Goal: Information Seeking & Learning: Check status

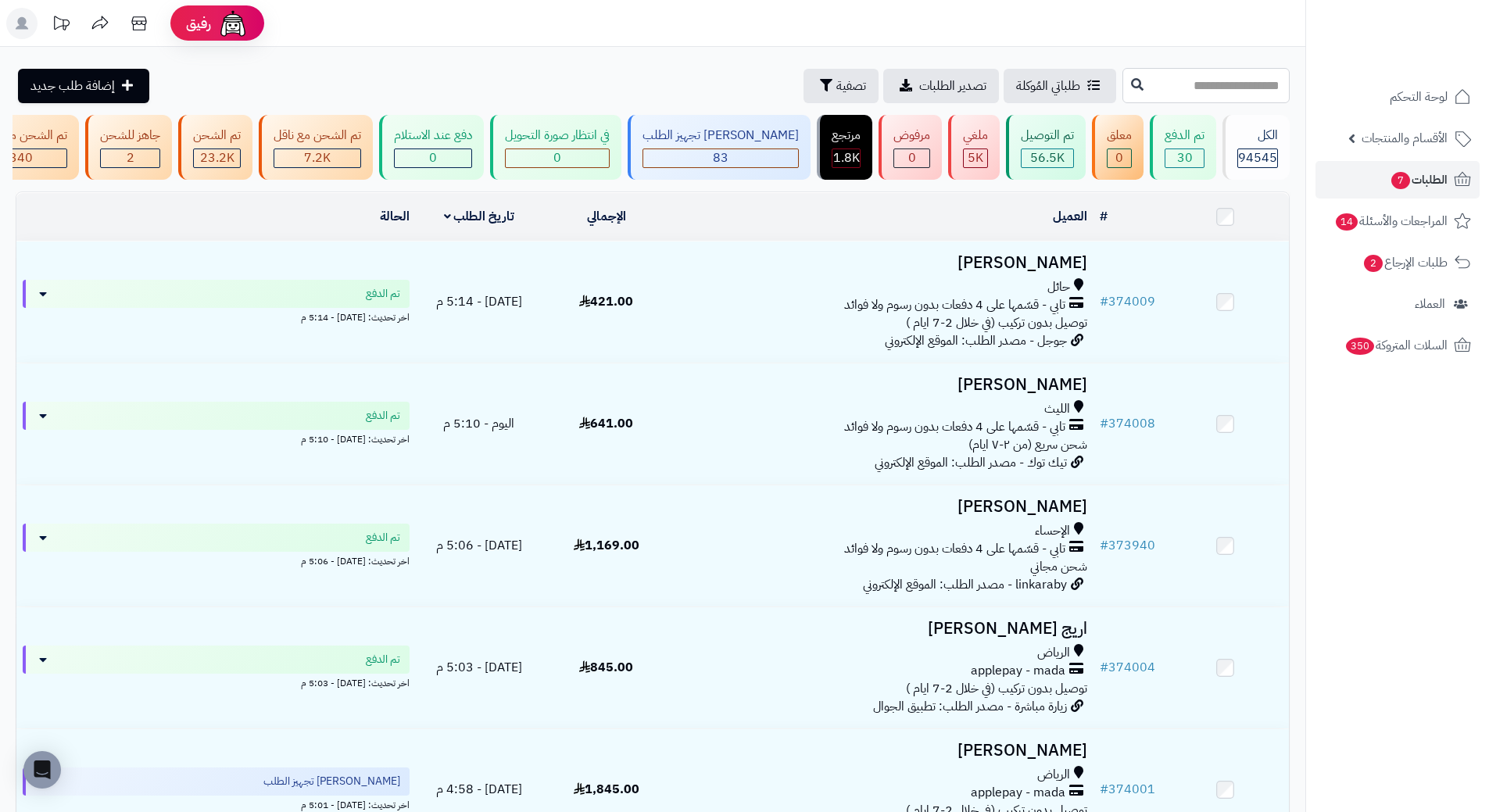
click at [1123, 74] on input "text" at bounding box center [1206, 85] width 168 height 35
paste input "******"
type input "******"
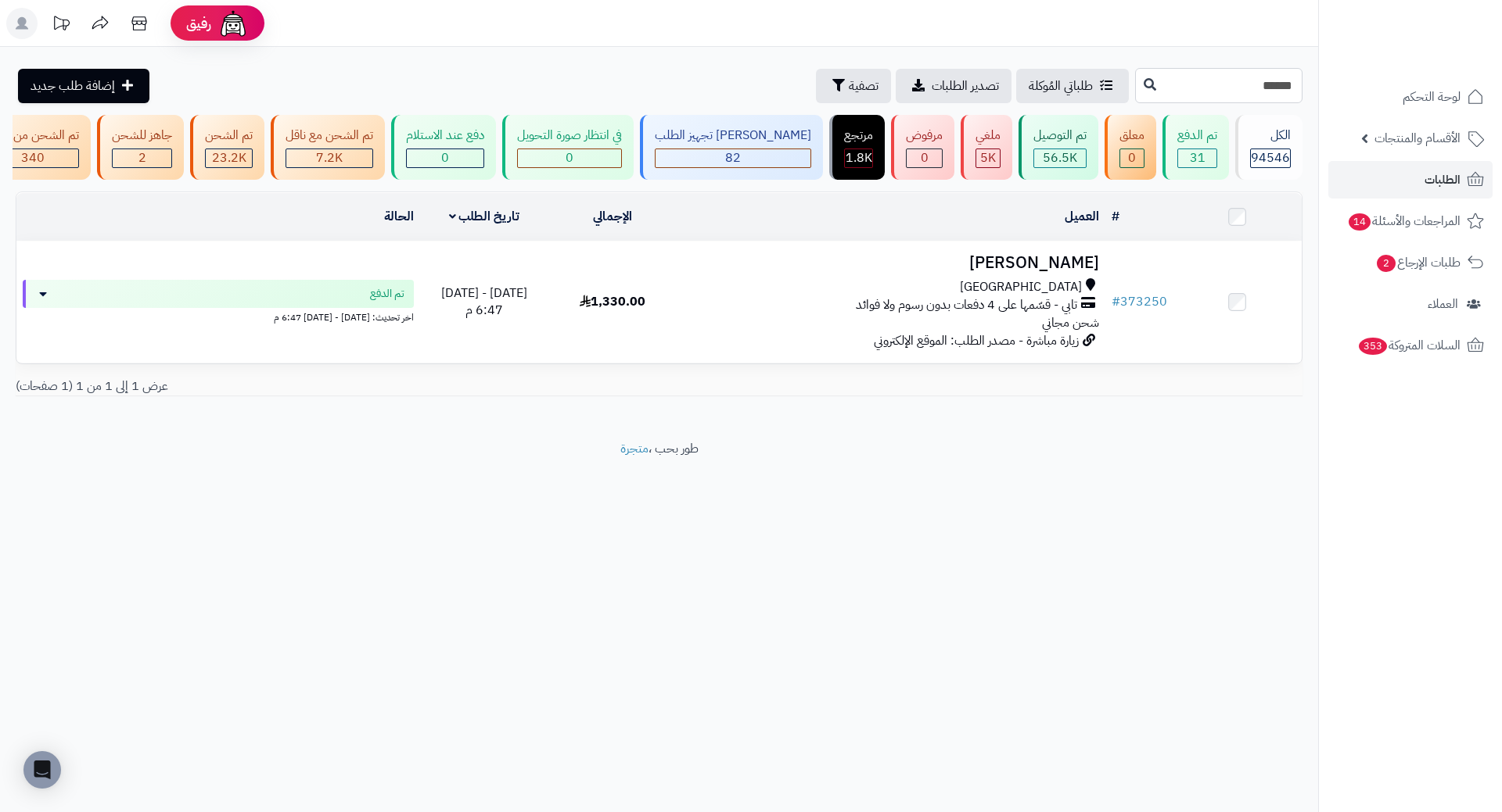
click at [1152, 84] on input "******" at bounding box center [1218, 85] width 168 height 35
paste input "******"
type input "******"
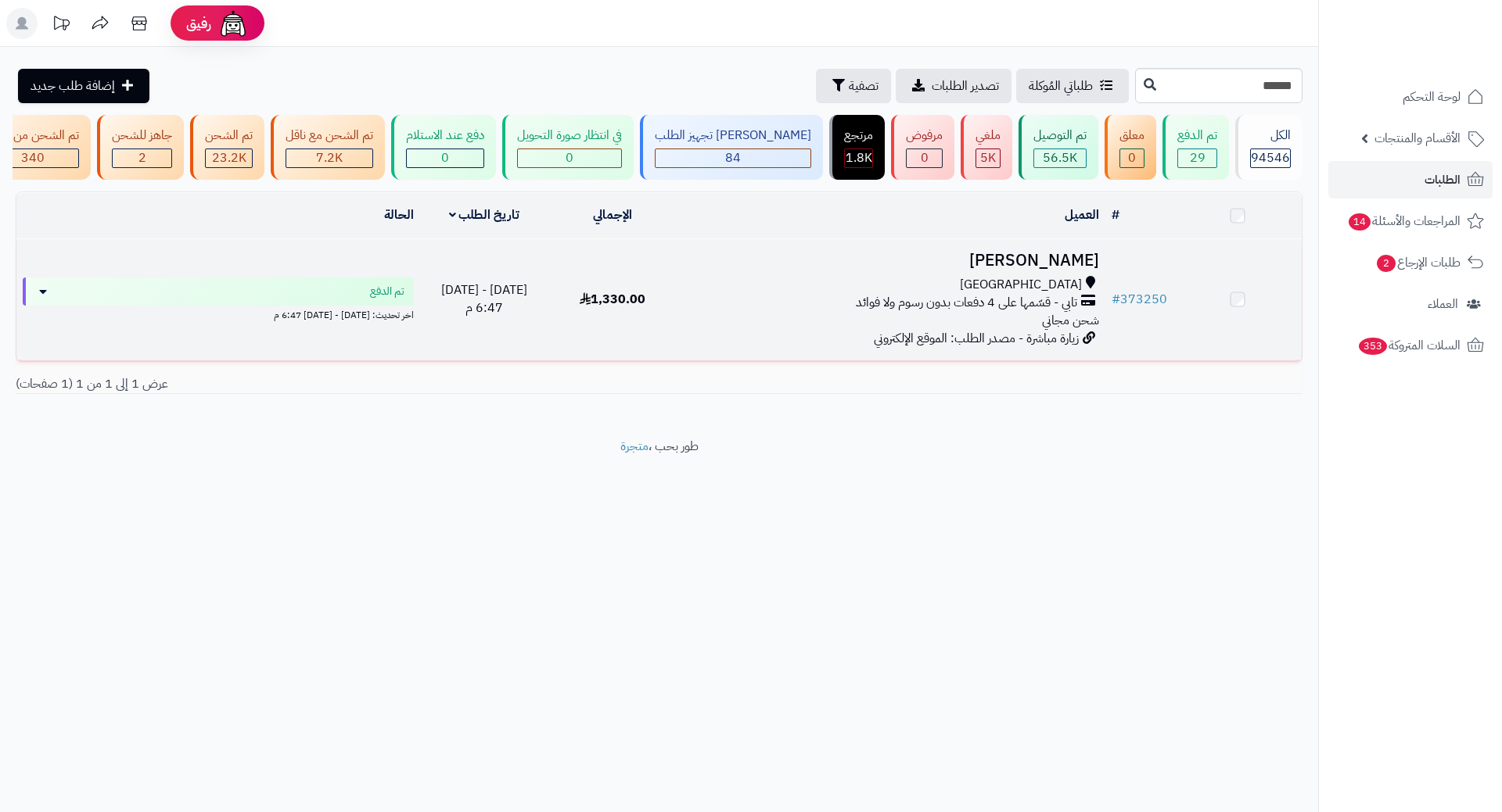
click at [1041, 269] on h3 "عبدالرحمن العماد" at bounding box center [891, 261] width 415 height 18
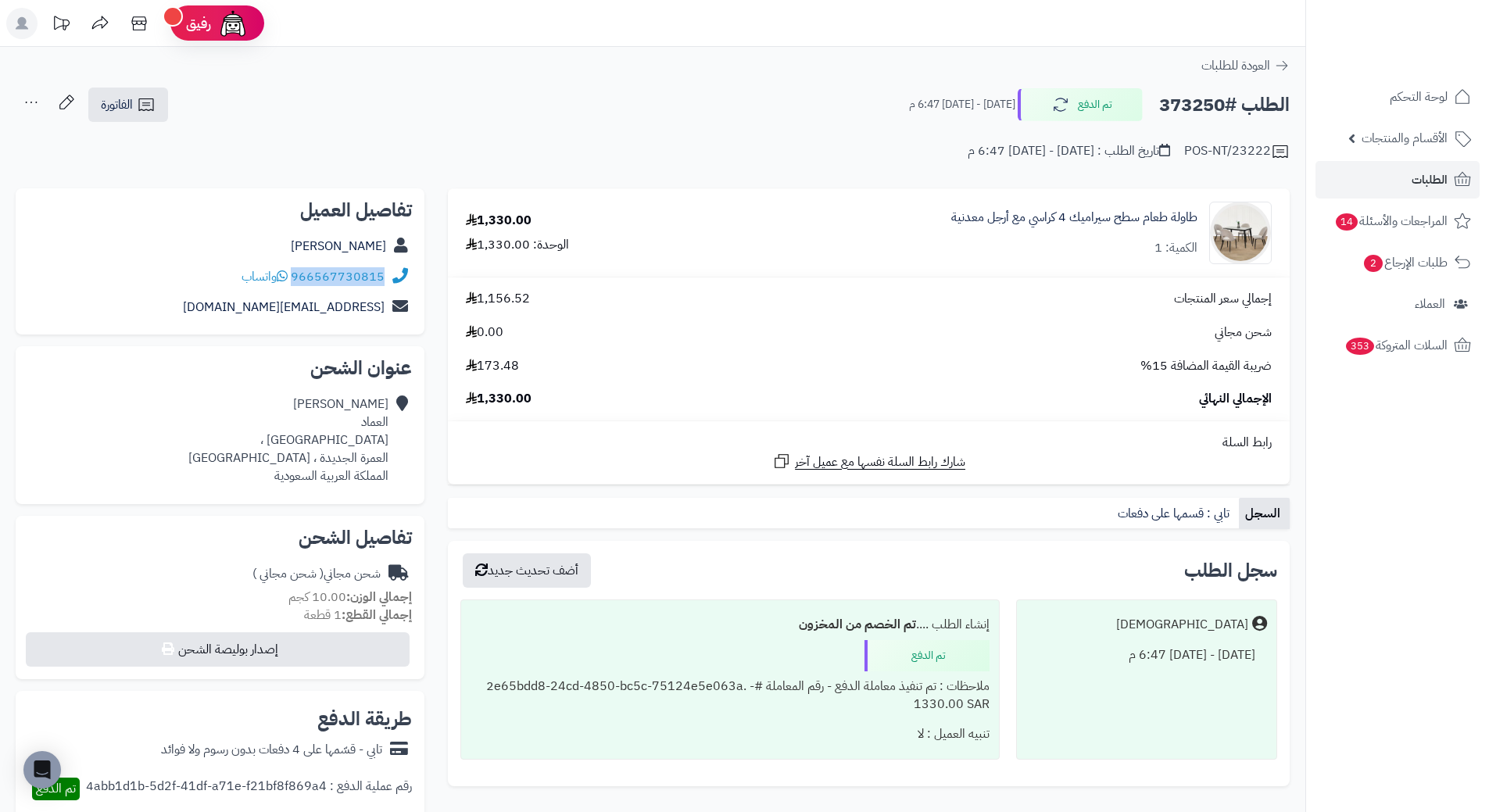
drag, startPoint x: 294, startPoint y: 277, endPoint x: 403, endPoint y: 269, distance: 109.3
click at [403, 269] on div "966567730815 واتساب" at bounding box center [220, 277] width 384 height 31
copy div "966567730815"
click at [1177, 108] on h2 "الطلب #373250" at bounding box center [1224, 104] width 130 height 32
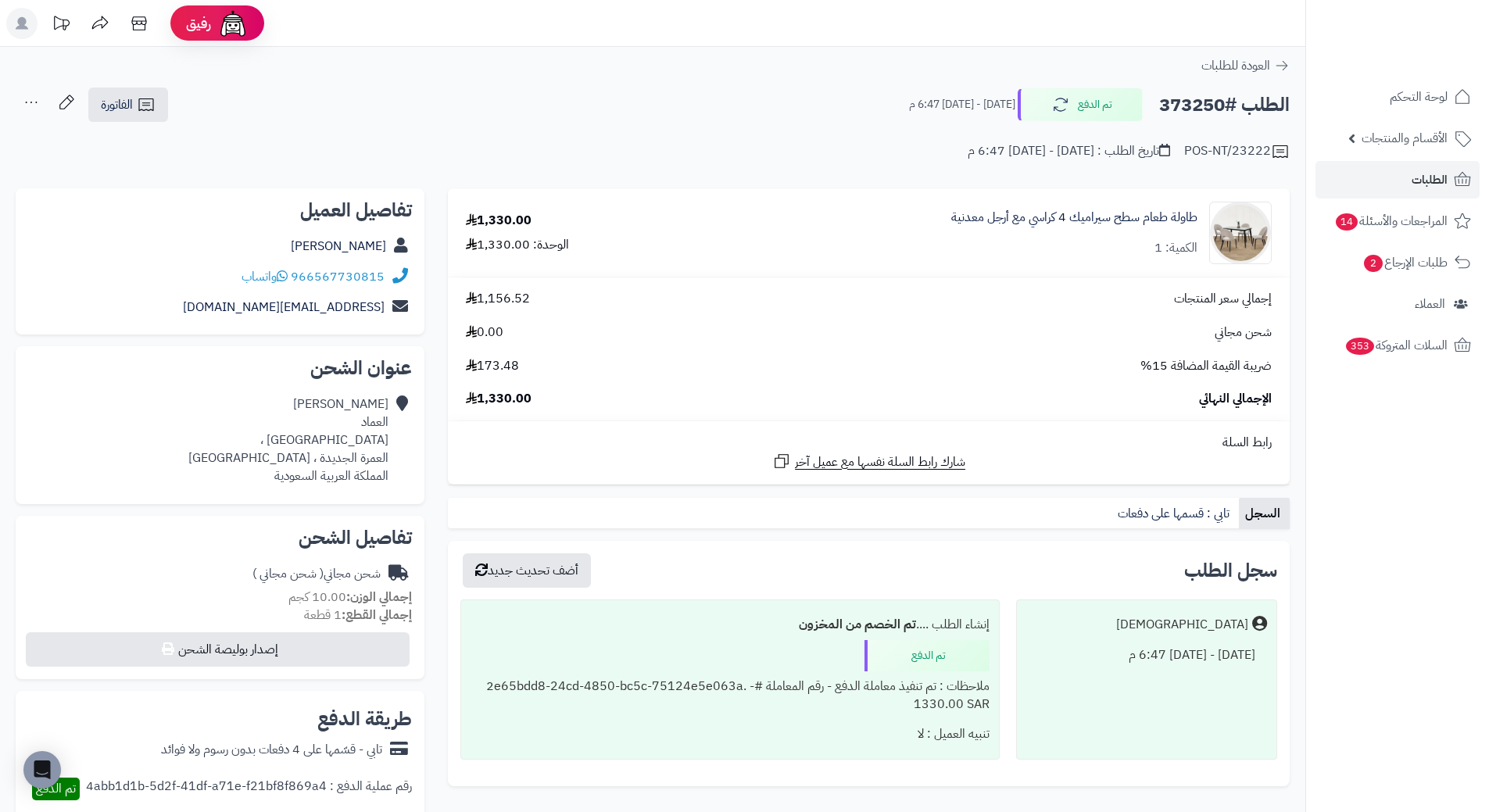
copy h2 "373250"
click at [1451, 181] on link "الطلبات" at bounding box center [1397, 179] width 164 height 37
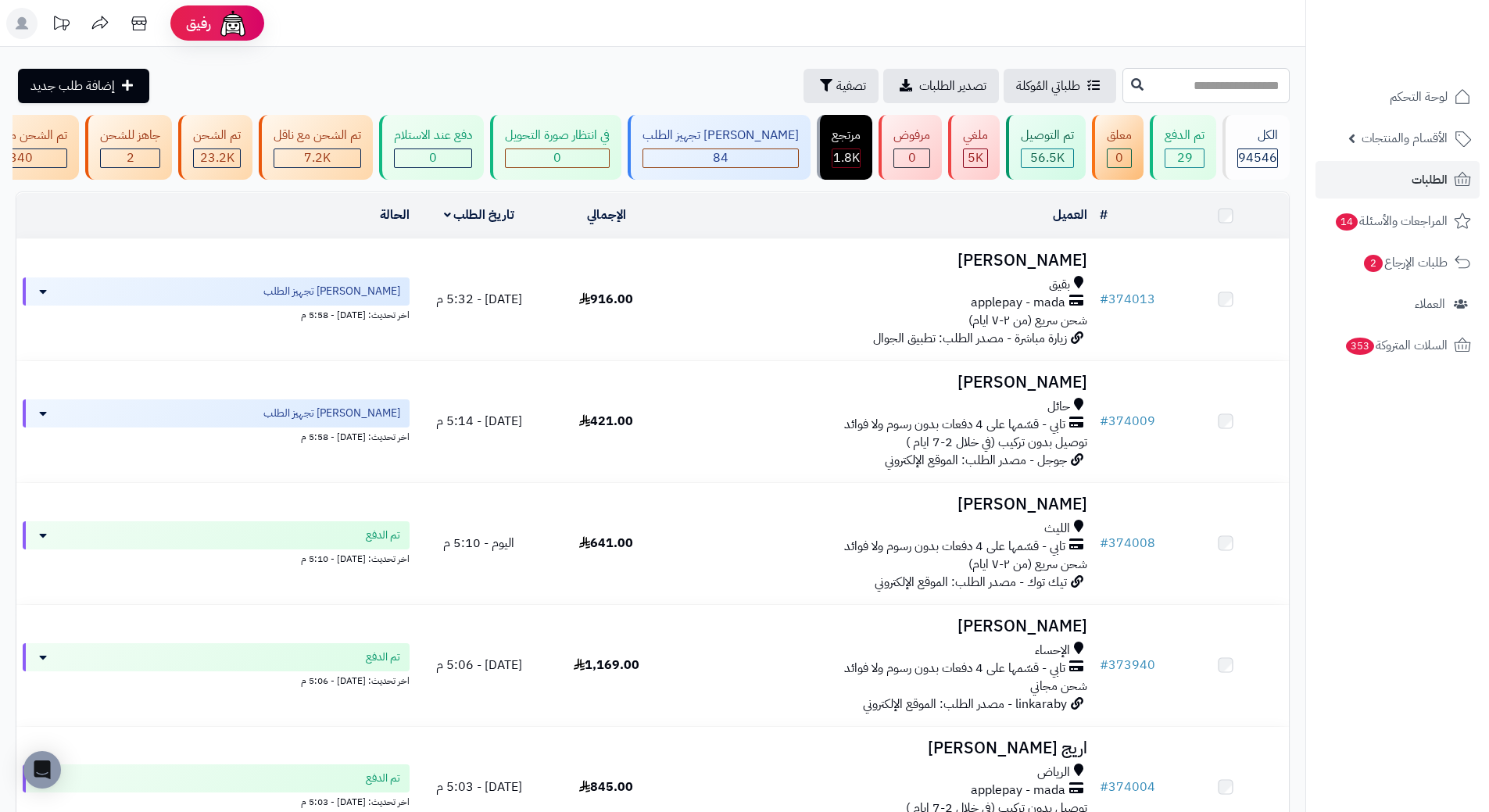
click at [1123, 86] on input "text" at bounding box center [1206, 85] width 168 height 35
paste input "******"
type input "******"
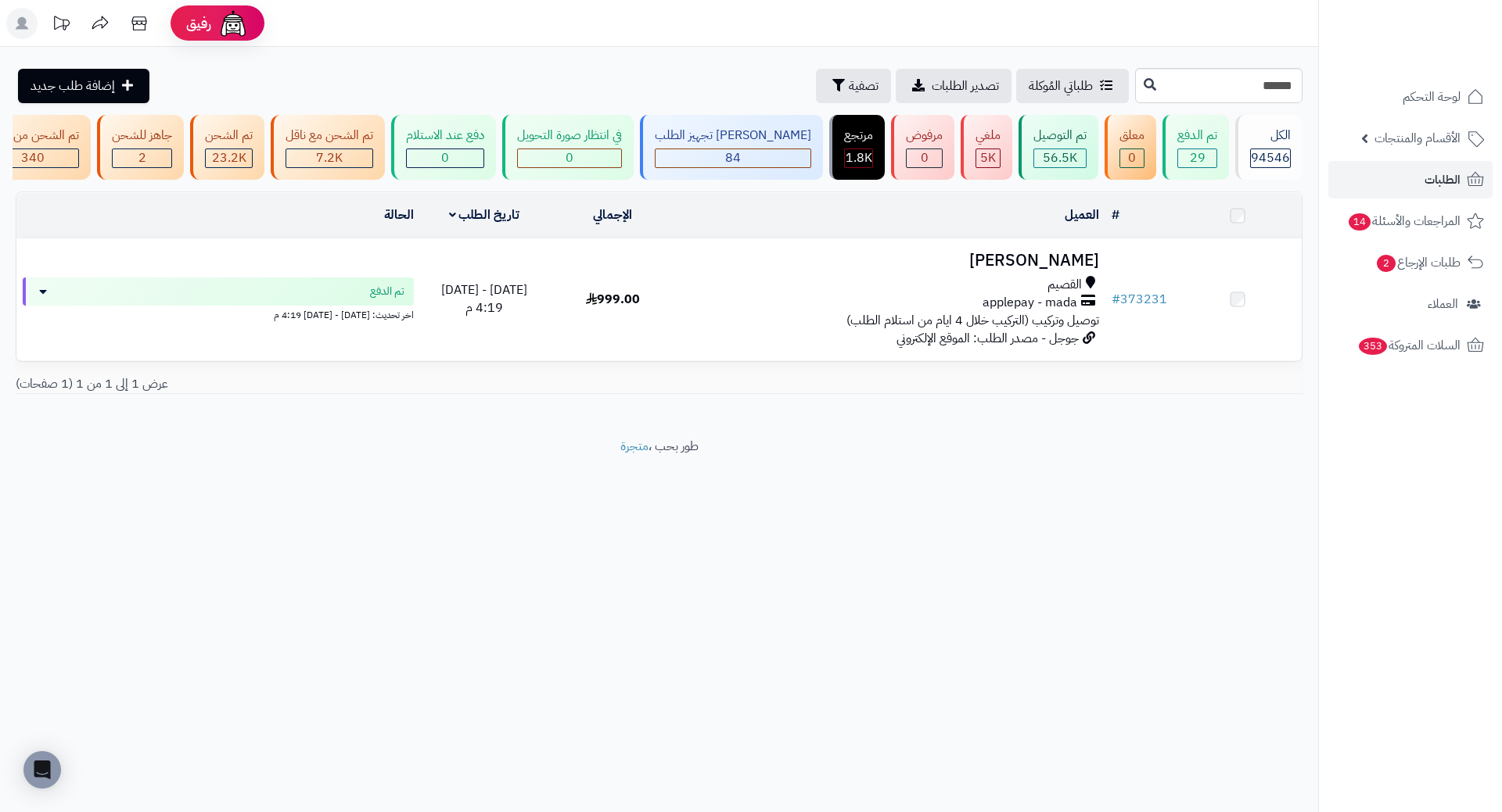
click at [1077, 263] on h3 "[PERSON_NAME]" at bounding box center [891, 261] width 415 height 18
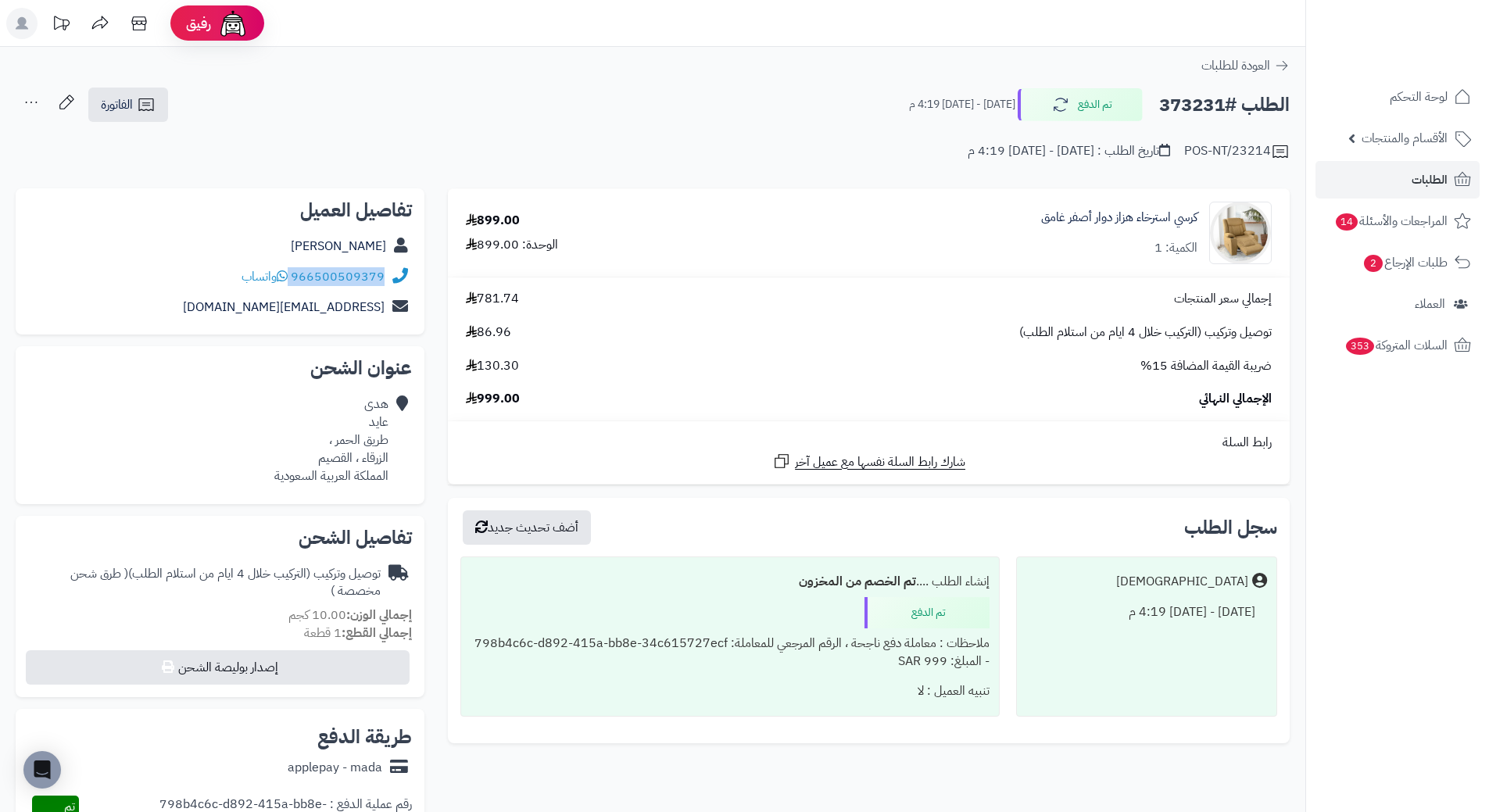
drag, startPoint x: 292, startPoint y: 273, endPoint x: 389, endPoint y: 265, distance: 97.3
click at [389, 265] on div "966500509379 واتساب" at bounding box center [220, 277] width 384 height 31
copy div "966500509379"
click at [1183, 104] on h2 "الطلب #373231" at bounding box center [1224, 104] width 130 height 32
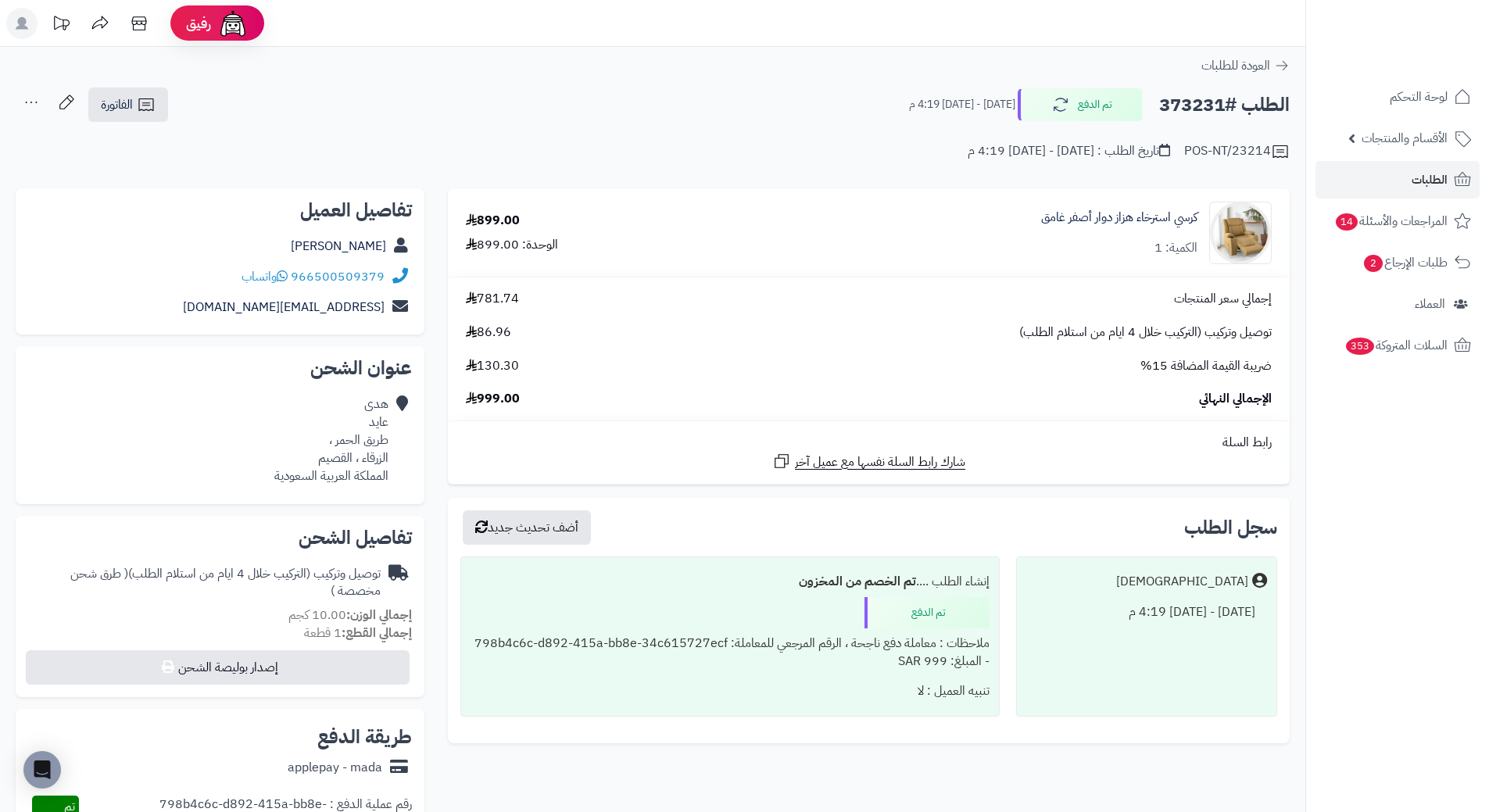
copy h2 "373231"
click at [1409, 182] on link "الطلبات" at bounding box center [1397, 179] width 164 height 37
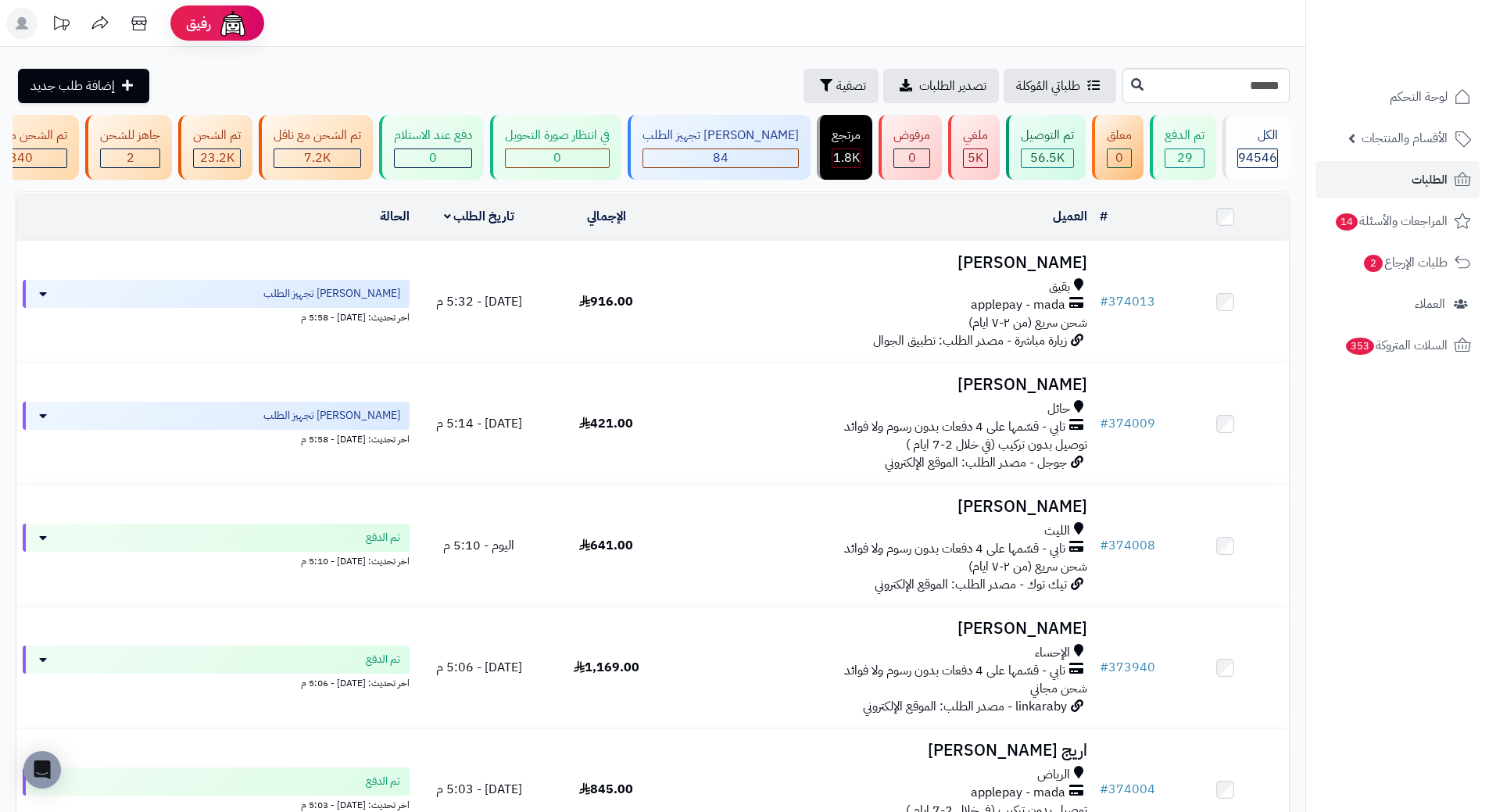
type input "******"
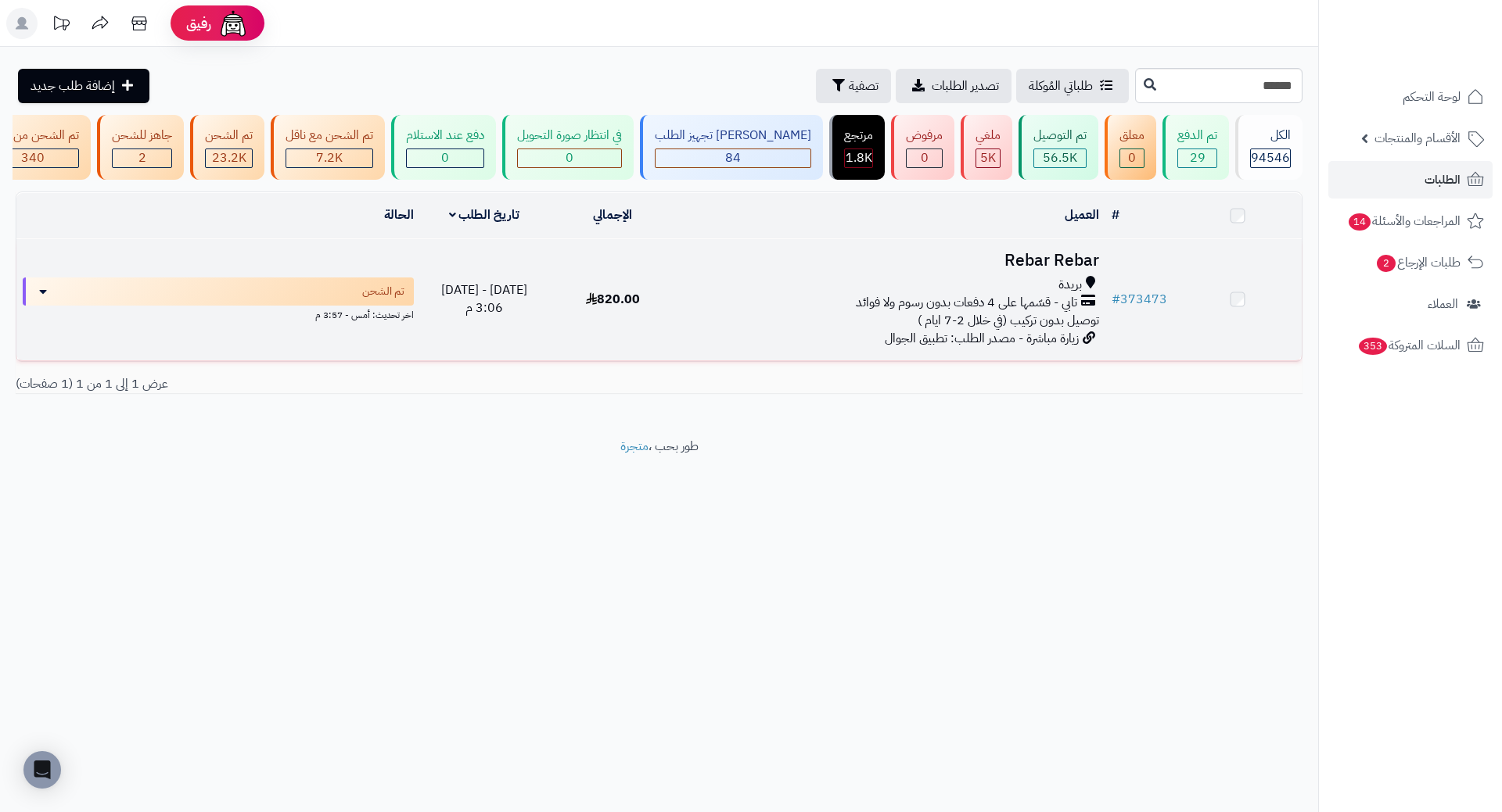
click at [1055, 269] on h3 "Rebar Rebar" at bounding box center [891, 261] width 415 height 18
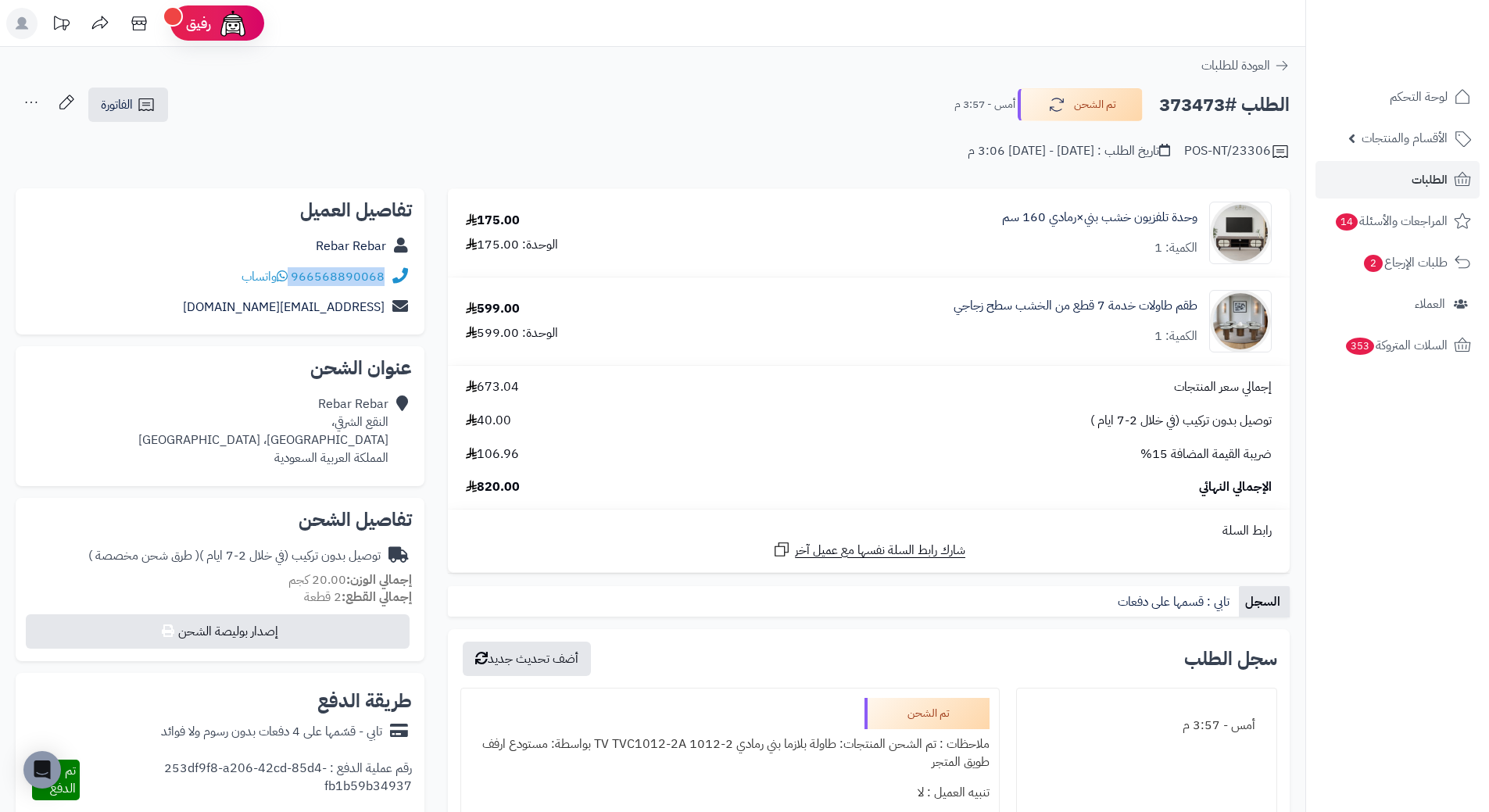
drag, startPoint x: 293, startPoint y: 270, endPoint x: 402, endPoint y: 272, distance: 109.0
click at [402, 272] on div "966568890068 واتساب" at bounding box center [220, 277] width 384 height 31
copy div "966568890068"
click at [1174, 112] on h2 "الطلب #373473" at bounding box center [1224, 104] width 130 height 32
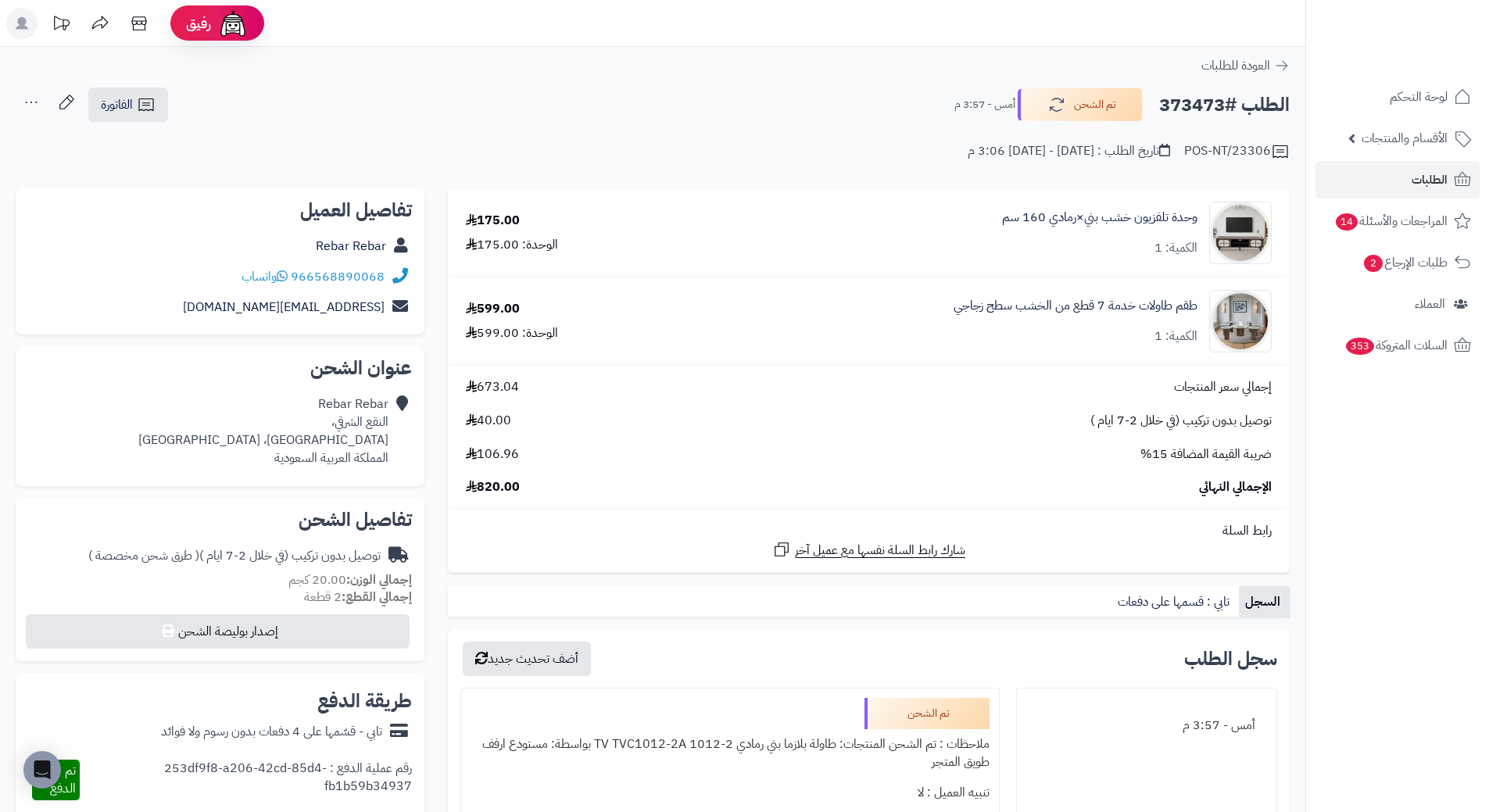
copy h2 "373473"
drag, startPoint x: 1198, startPoint y: 294, endPoint x: 942, endPoint y: 305, distance: 256.2
click at [942, 265] on div "طقم طاولات خدمة 7 قطع من الخشب سطح زجاجي الكمية: 1" at bounding box center [981, 232] width 605 height 62
copy link "طقم طاولات خدمة 7 قطع من الخشب سطح زجاجي"
click at [1452, 184] on link "الطلبات" at bounding box center [1397, 179] width 164 height 37
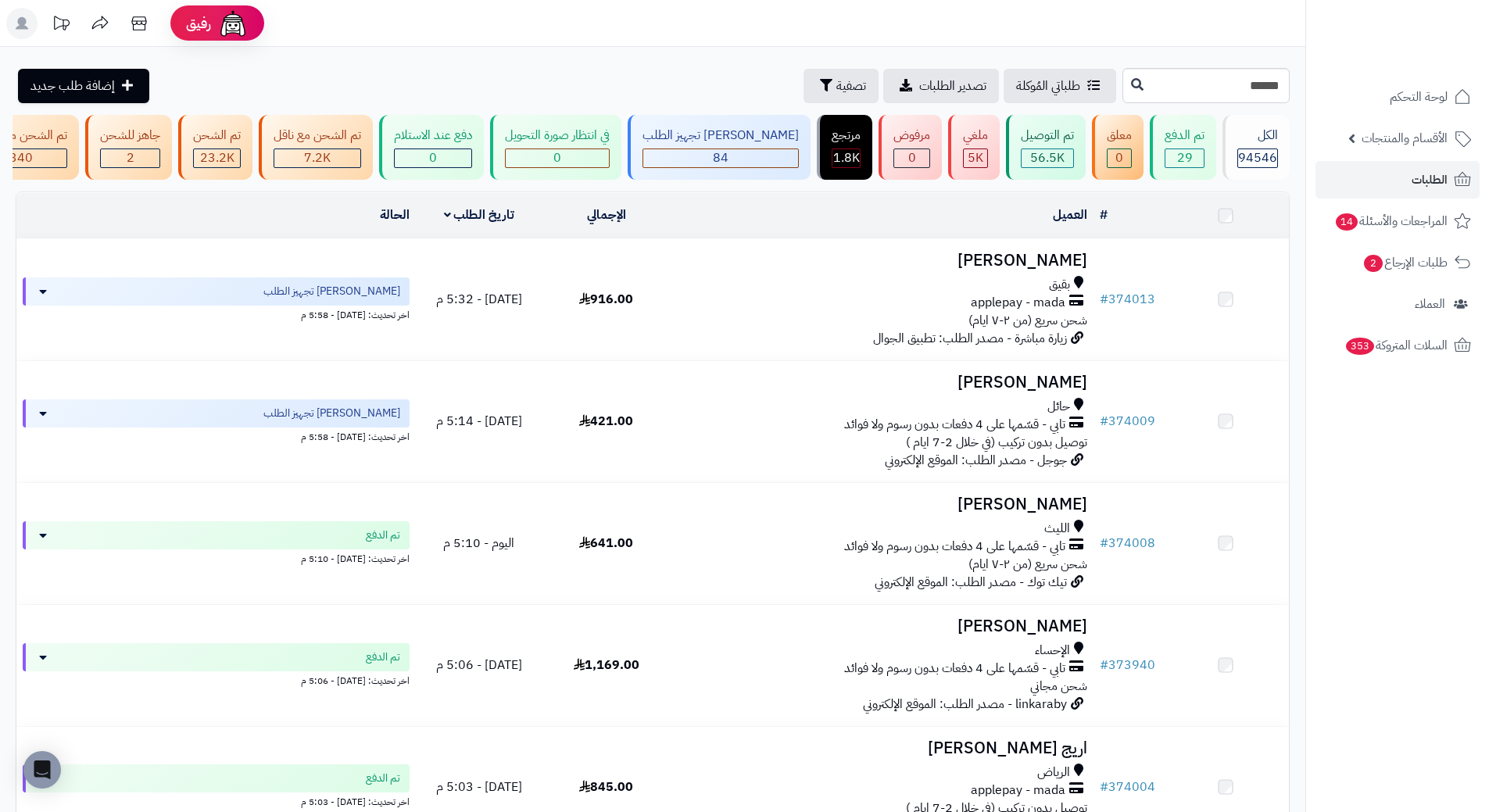
type input "******"
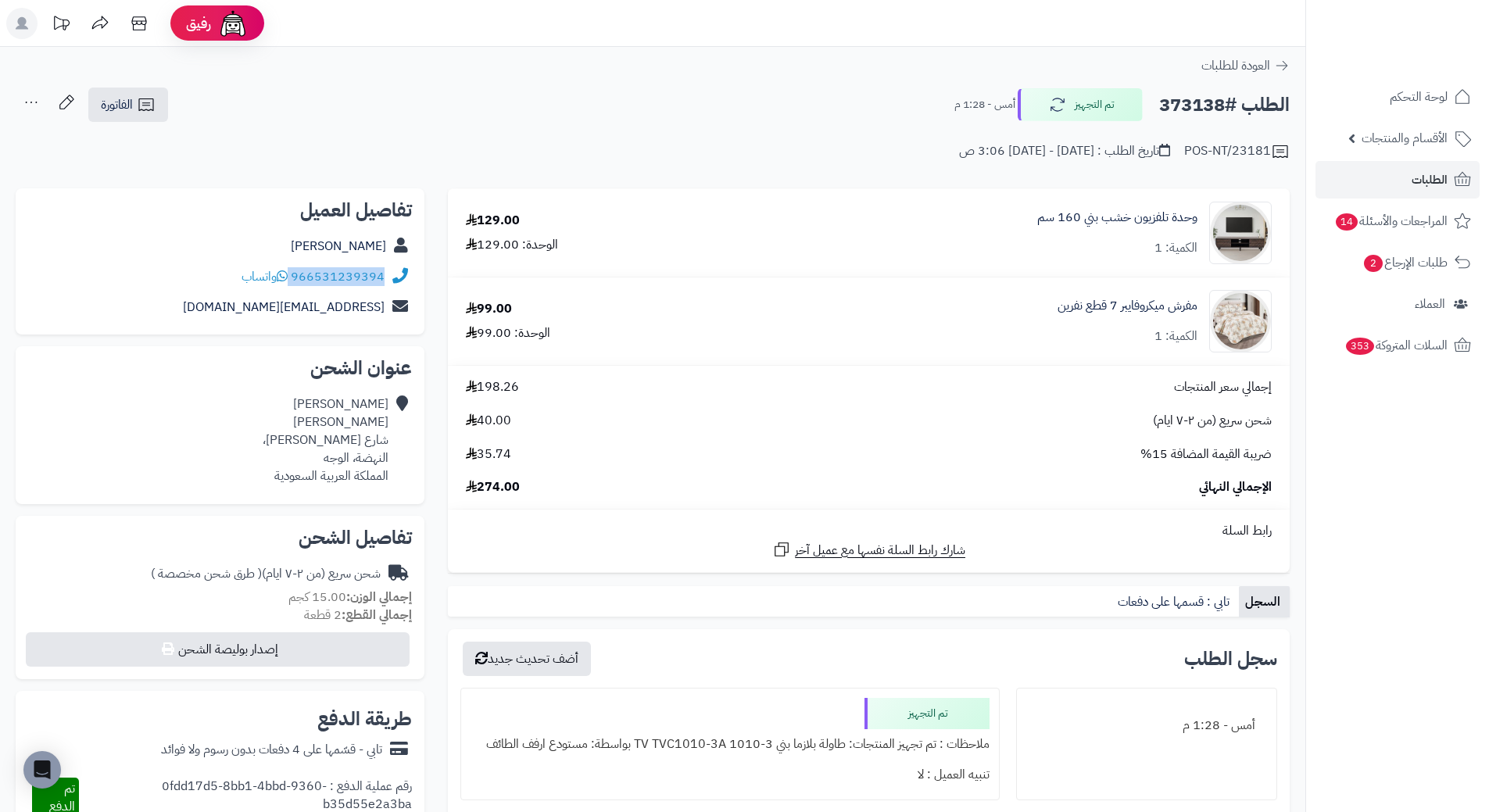
drag, startPoint x: 293, startPoint y: 275, endPoint x: 395, endPoint y: 266, distance: 102.4
click at [395, 266] on div "966531239394 واتساب" at bounding box center [220, 277] width 384 height 31
copy div "966531239394"
click at [1184, 103] on h2 "الطلب #373138" at bounding box center [1224, 104] width 130 height 32
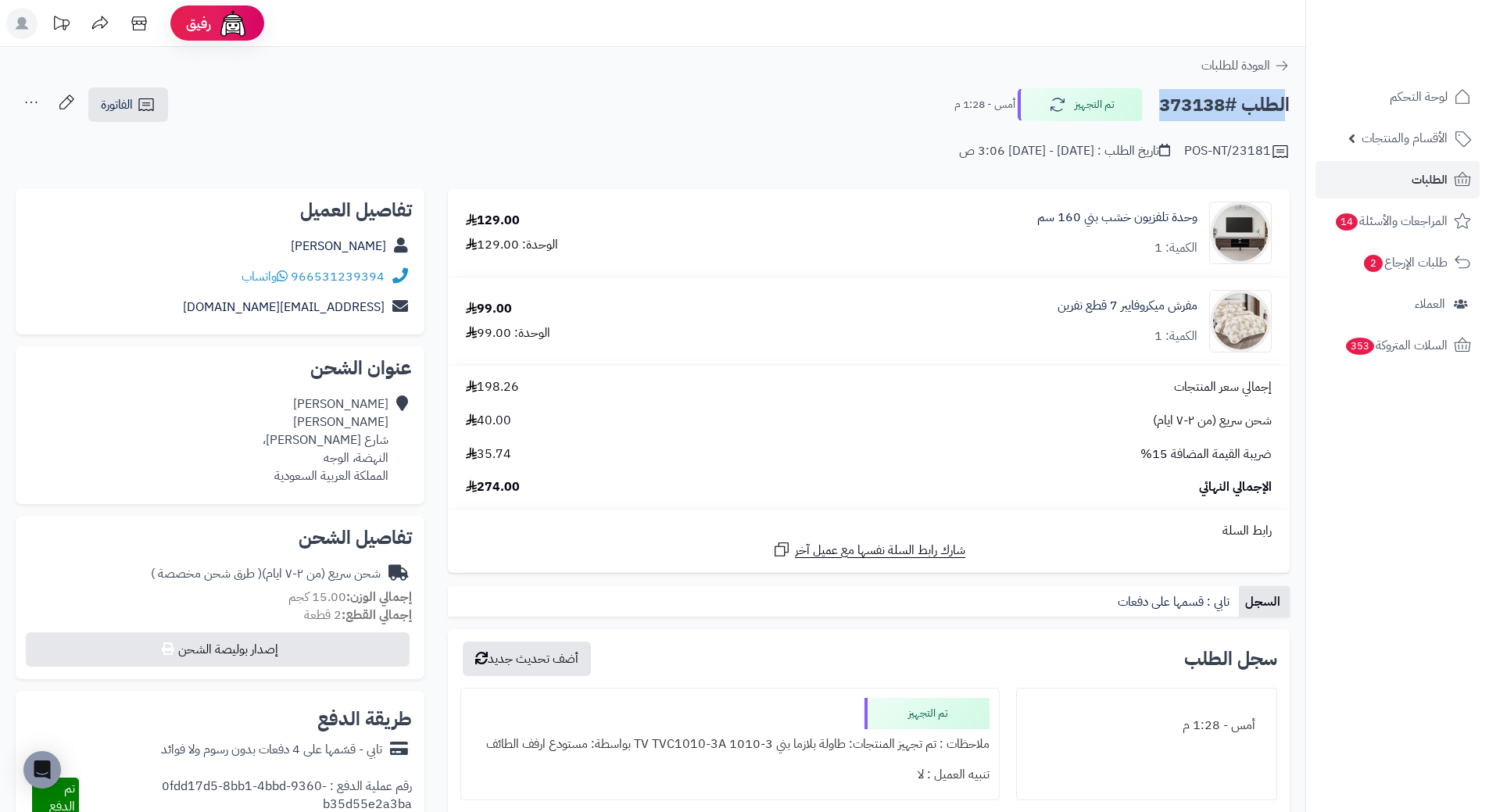
click at [1184, 103] on h2 "الطلب #373138" at bounding box center [1224, 104] width 130 height 32
click at [1182, 108] on h2 "الطلب #373138" at bounding box center [1224, 104] width 130 height 32
click at [1184, 104] on h2 "الطلب #373138" at bounding box center [1224, 104] width 130 height 32
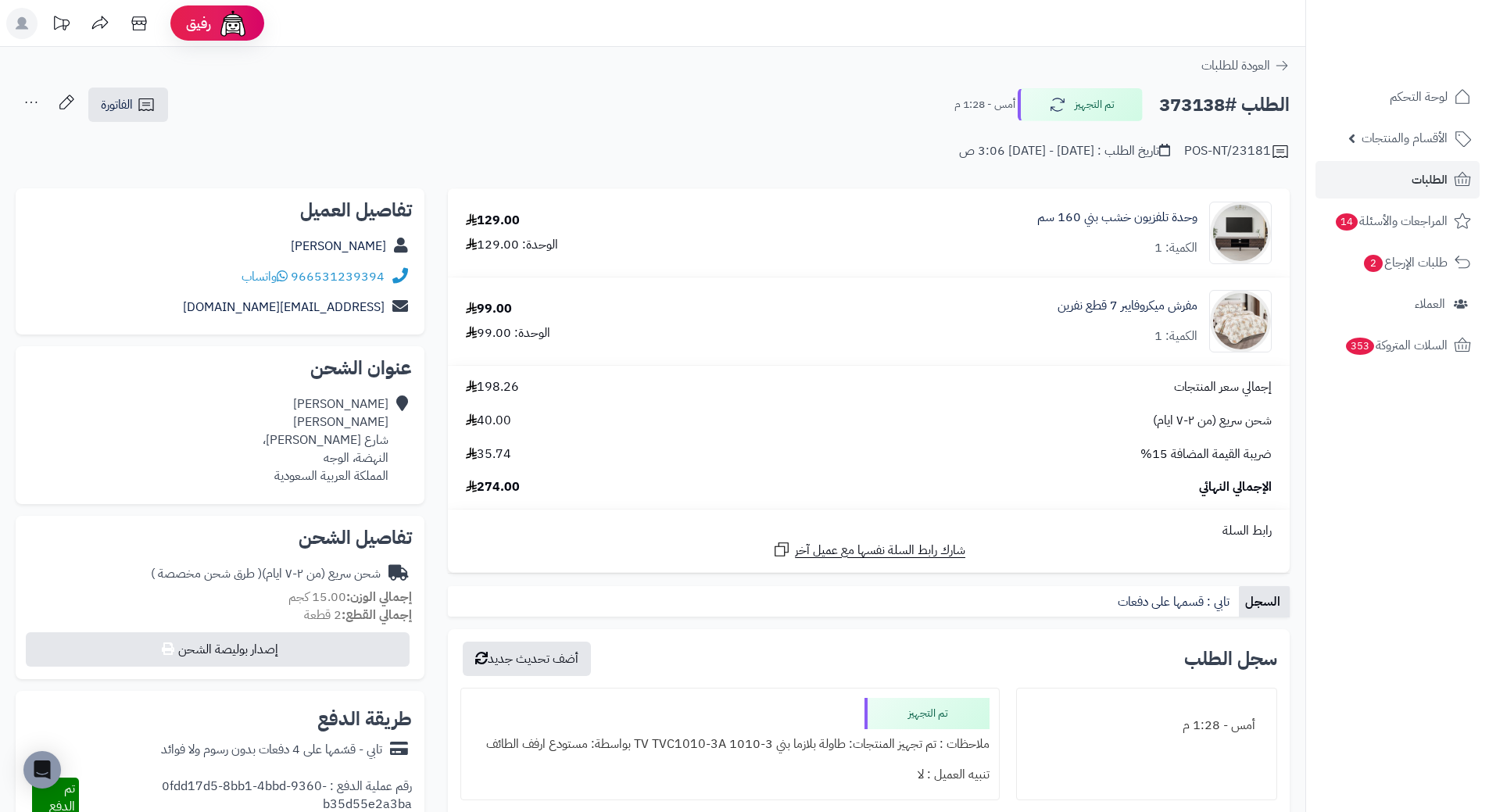
copy h2 "373138"
drag, startPoint x: 1201, startPoint y: 203, endPoint x: 1011, endPoint y: 204, distance: 190.0
click at [1011, 204] on div "وحدة تلفزيون خشب بني 160 سم الكمية: 1" at bounding box center [1005, 232] width 558 height 62
copy link "وحدة تلفزيون خشب بني 160 سم"
